Goal: Use online tool/utility: Utilize a website feature to perform a specific function

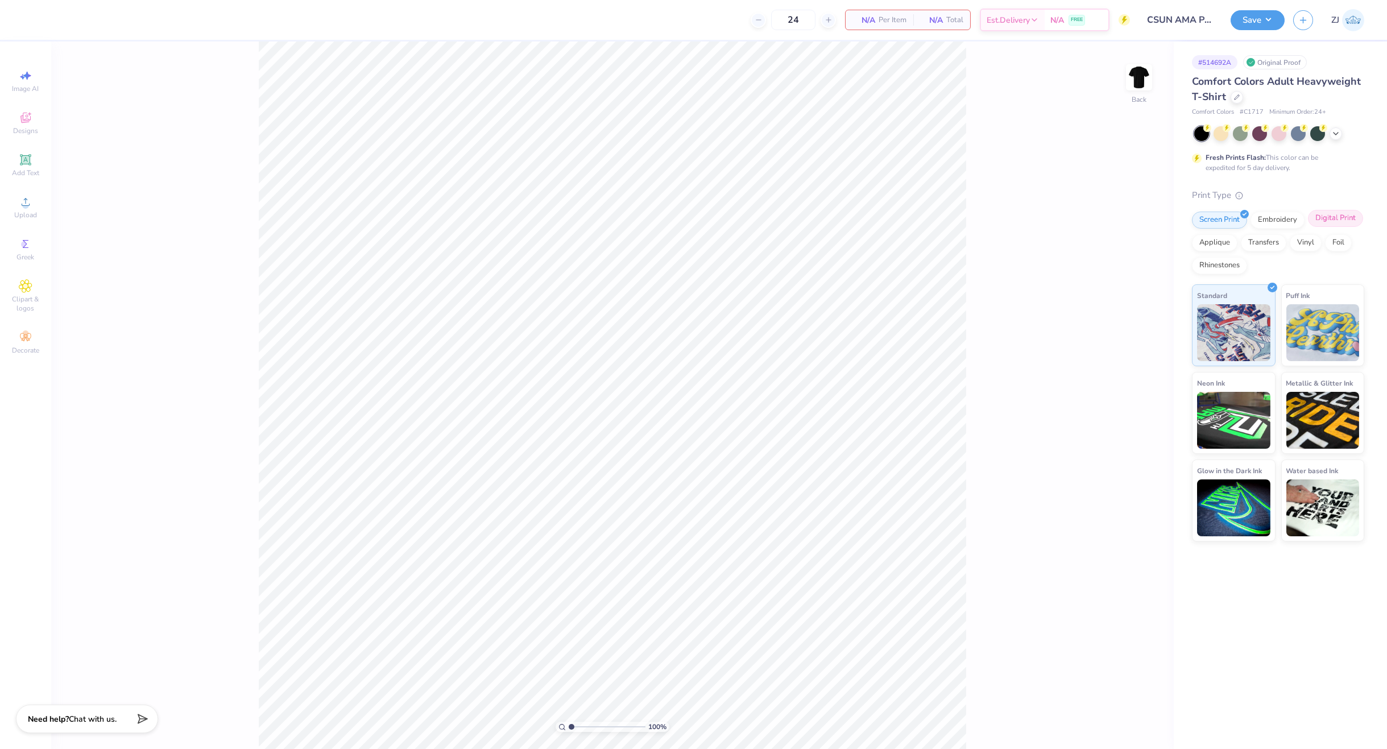
click at [1322, 218] on div "Digital Print" at bounding box center [1335, 218] width 55 height 17
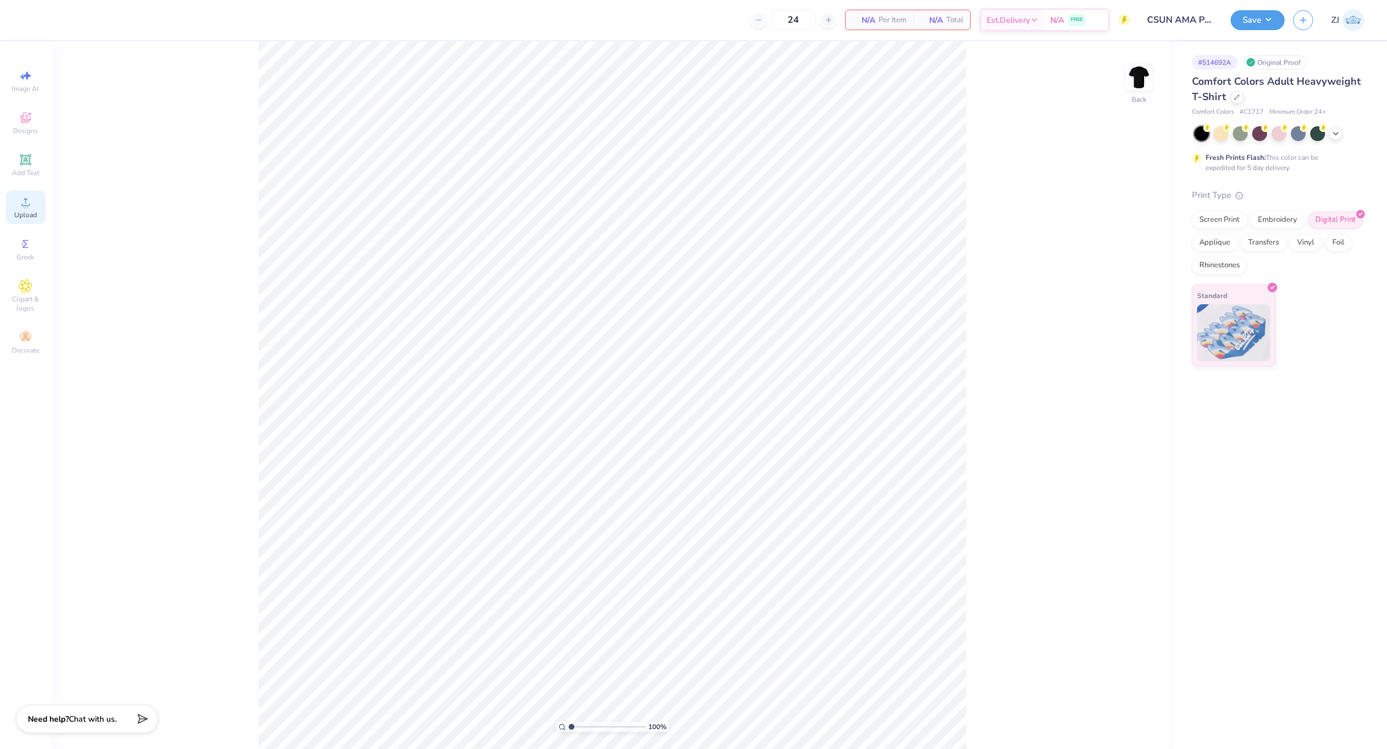
click at [29, 200] on icon at bounding box center [26, 202] width 14 height 14
click at [1136, 339] on input "14.17" at bounding box center [1131, 343] width 41 height 16
type input "12.50"
type input "13.01"
click at [1129, 382] on input "5.99" at bounding box center [1131, 384] width 41 height 16
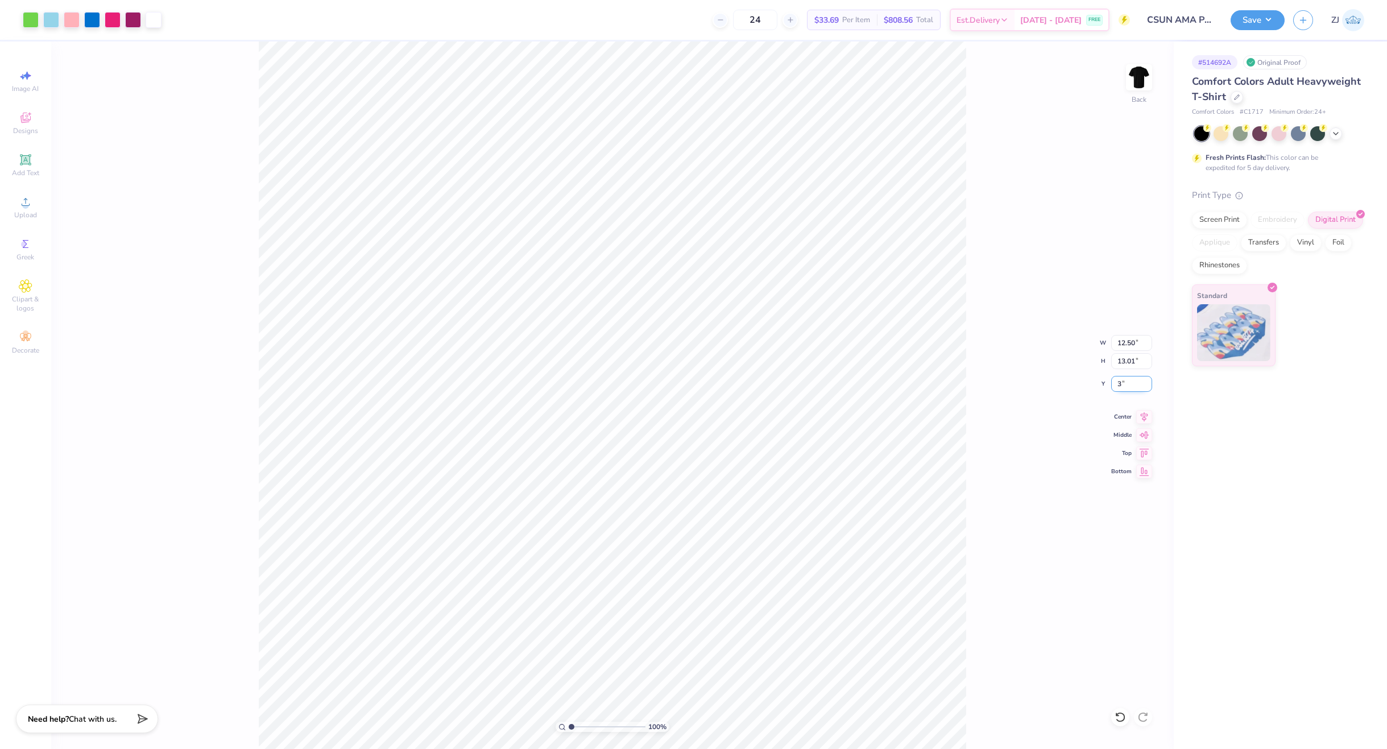
type input "3.00"
drag, startPoint x: 1129, startPoint y: 384, endPoint x: 1153, endPoint y: 390, distance: 25.1
click at [1129, 384] on input "3.00" at bounding box center [1131, 384] width 41 height 16
type input "2.50"
click at [1125, 343] on input "12.50" at bounding box center [1131, 343] width 41 height 16
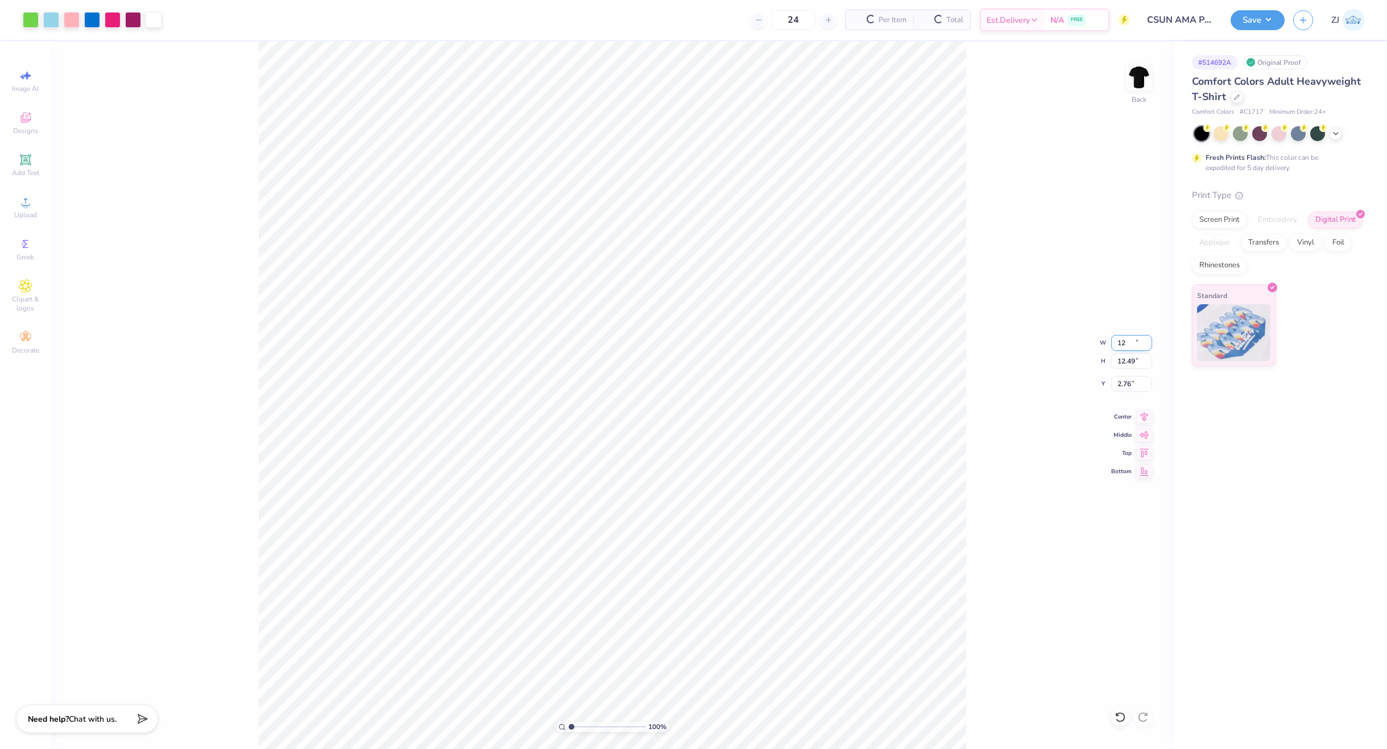
type input "12.00"
type input "12.49"
click at [1125, 385] on input "2.76" at bounding box center [1131, 384] width 41 height 16
type input "2.50"
click at [1262, 14] on button "Save" at bounding box center [1257, 19] width 54 height 20
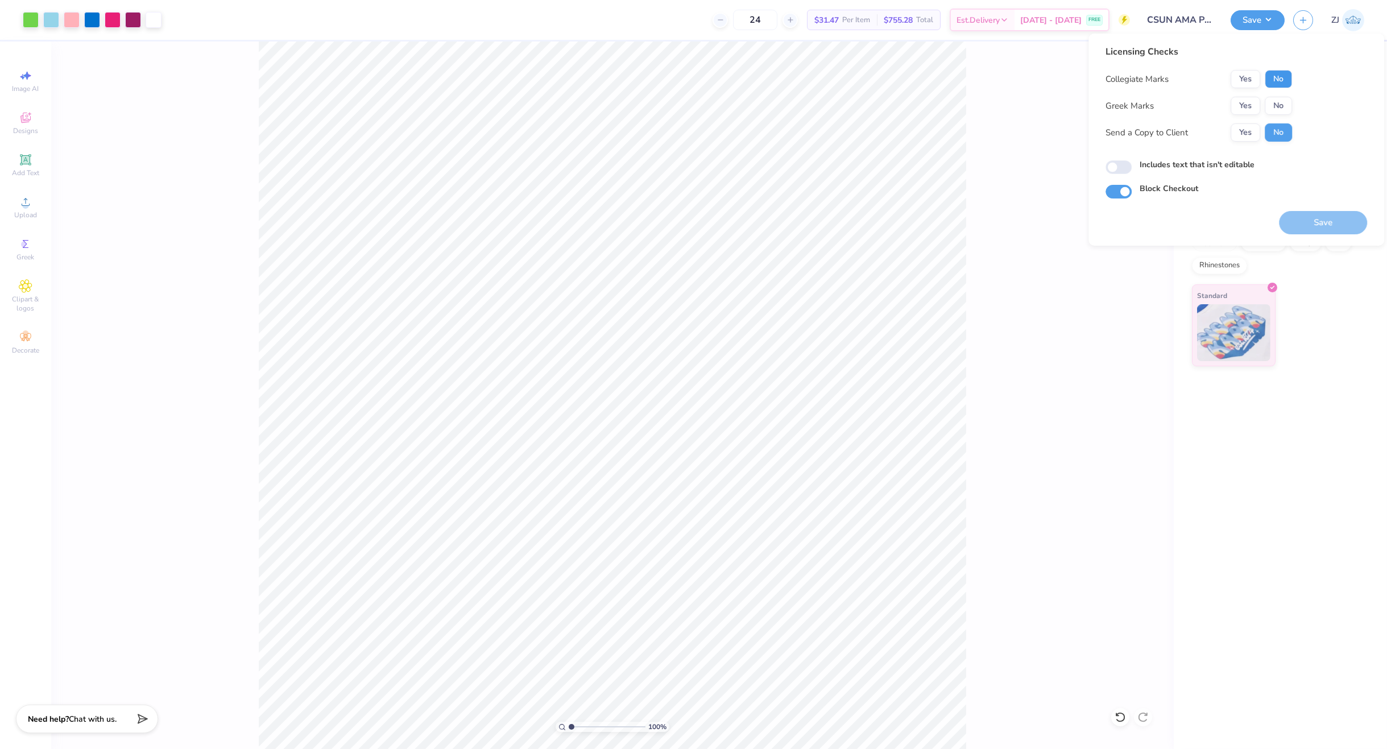
click at [1269, 78] on button "No" at bounding box center [1278, 79] width 27 height 18
click at [1250, 77] on button "Yes" at bounding box center [1245, 79] width 30 height 18
click at [1282, 101] on button "No" at bounding box center [1278, 106] width 27 height 18
click at [1115, 163] on input "Includes text that isn't editable" at bounding box center [1118, 167] width 26 height 14
checkbox input "true"
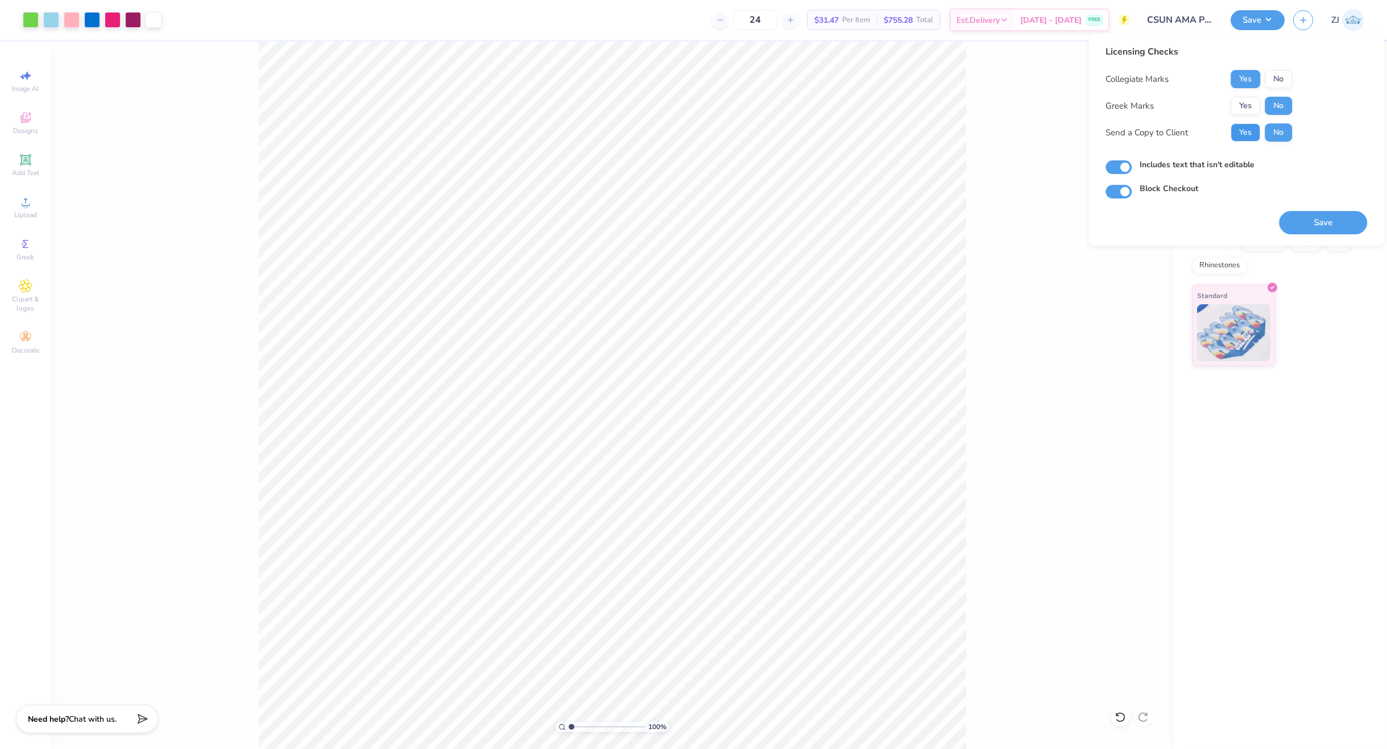
click at [1245, 131] on button "Yes" at bounding box center [1245, 132] width 30 height 18
click at [1313, 217] on button "Save" at bounding box center [1323, 222] width 88 height 23
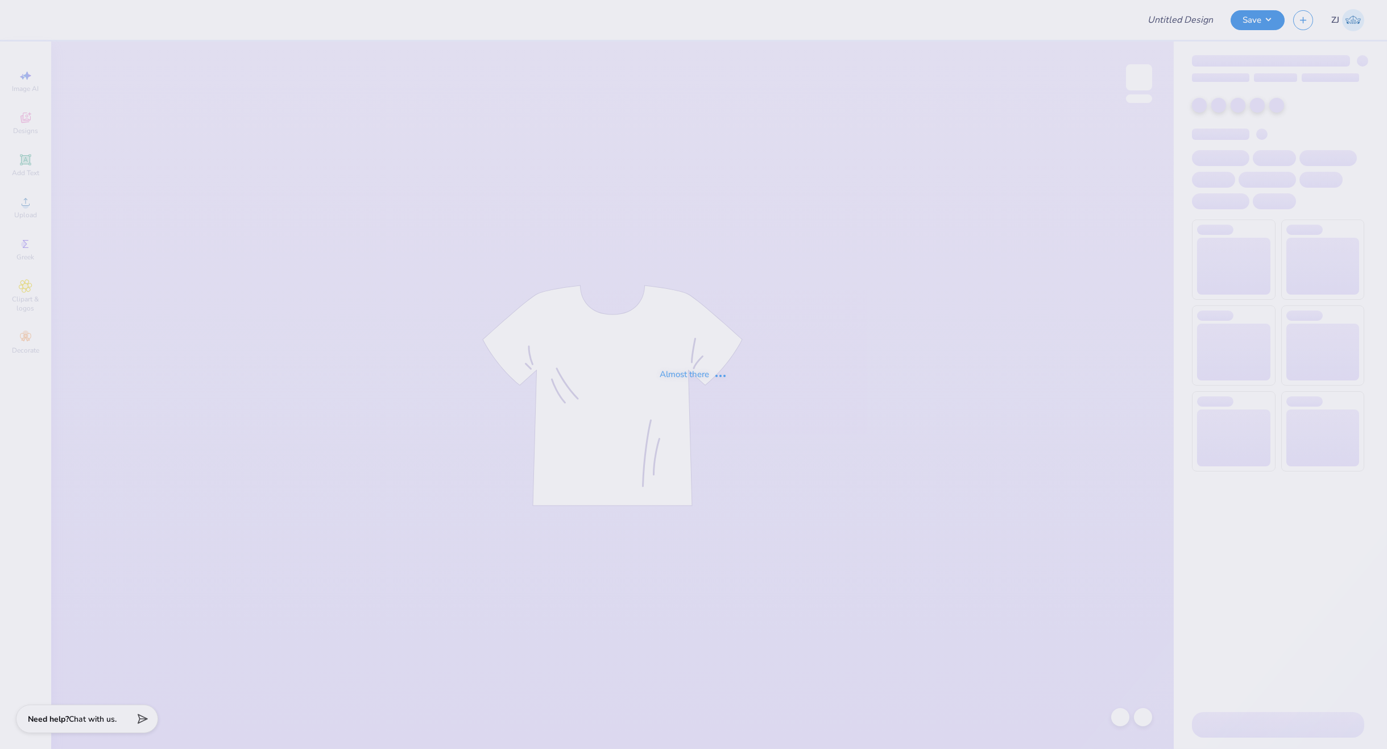
type input "CSUN AMA Polo Shirts – Fall 2025"
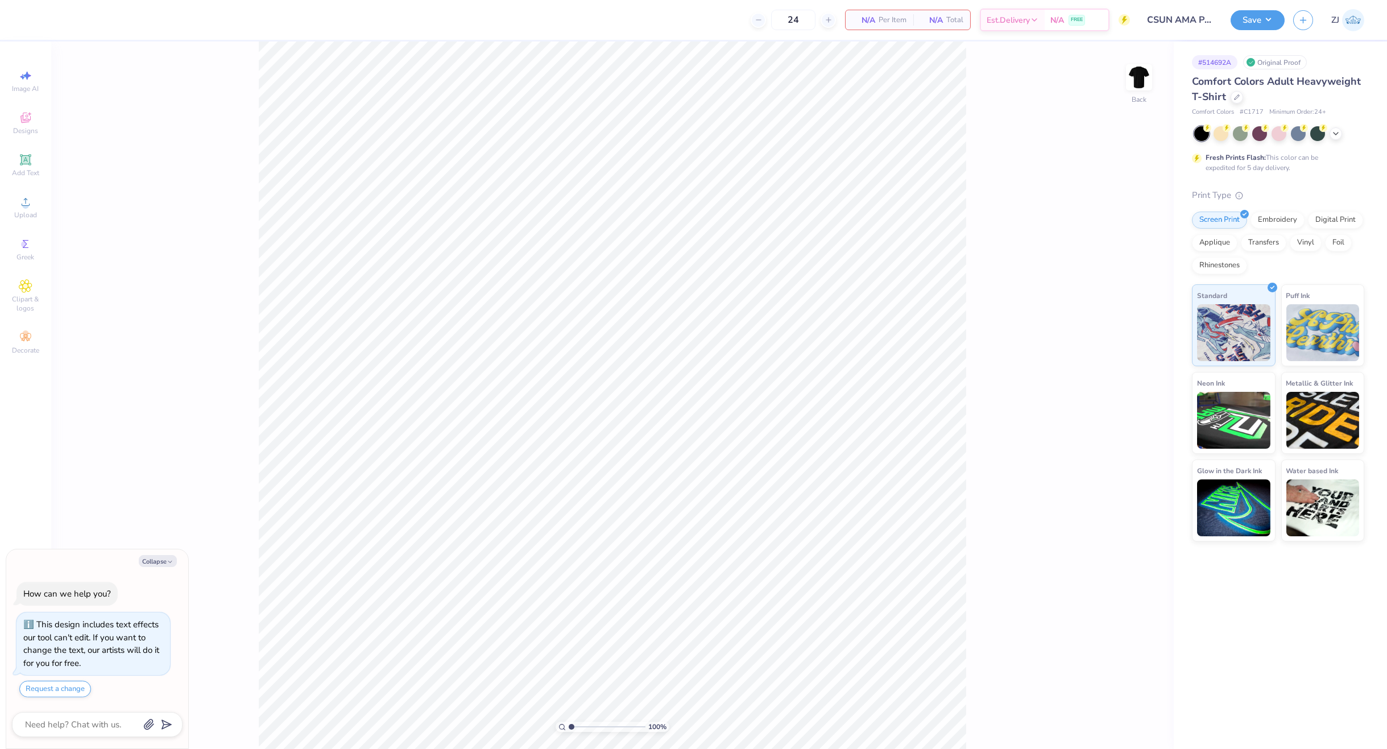
type textarea "x"
